Goal: Information Seeking & Learning: Learn about a topic

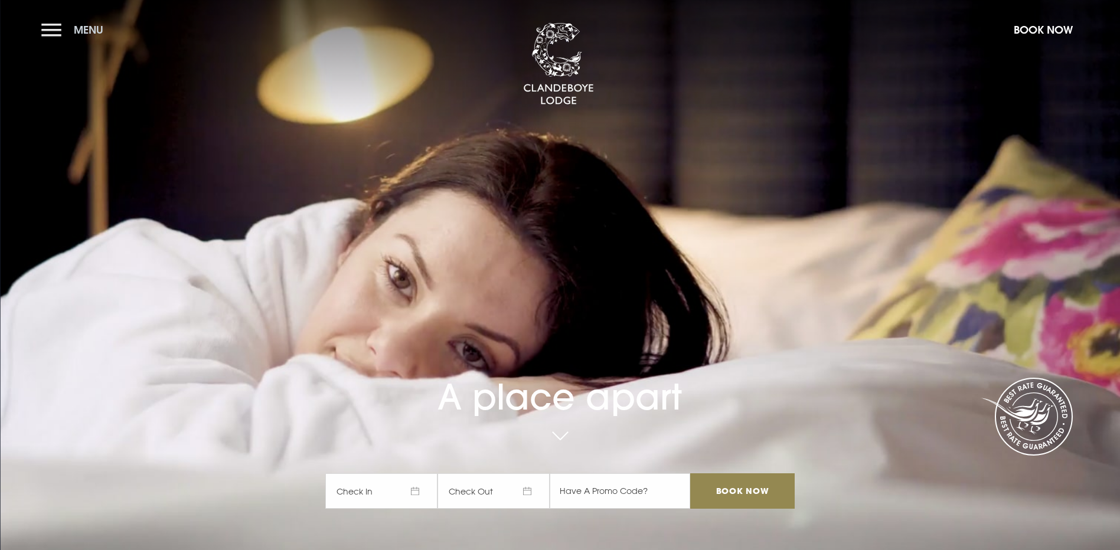
click at [48, 24] on button "Menu" at bounding box center [75, 29] width 68 height 25
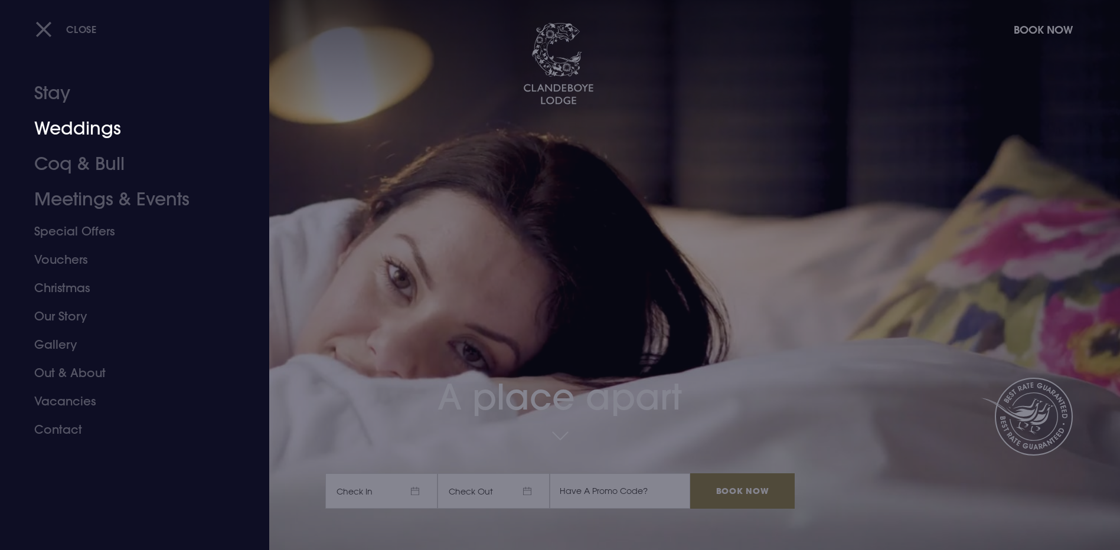
click at [71, 133] on link "Weddings" at bounding box center [127, 128] width 187 height 35
